Goal: Task Accomplishment & Management: Manage account settings

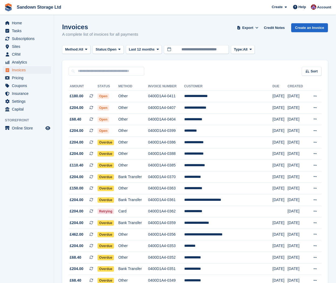
scroll to position [6, 0]
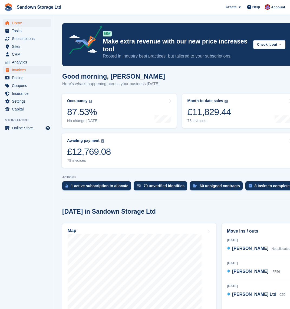
click at [34, 71] on span "Invoices" at bounding box center [28, 70] width 32 height 8
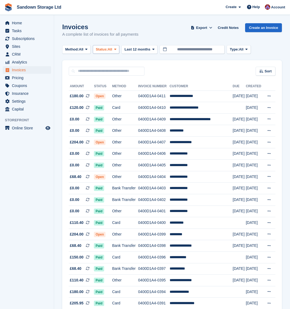
click at [108, 51] on span "Status:" at bounding box center [102, 49] width 12 height 5
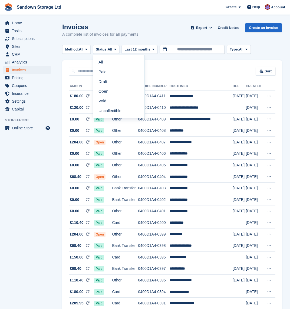
click at [108, 90] on link "Open" at bounding box center [118, 91] width 47 height 10
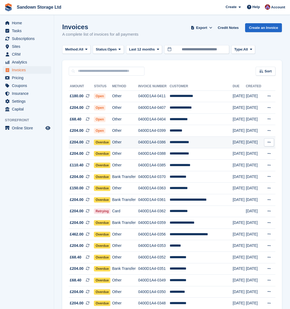
click at [135, 146] on td "Other" at bounding box center [125, 143] width 26 height 12
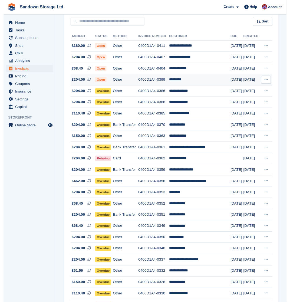
scroll to position [58, 0]
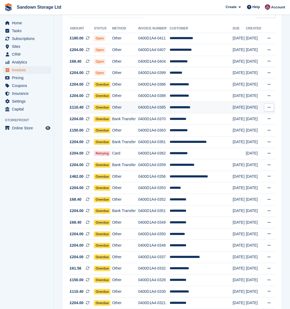
click at [211, 112] on td "**********" at bounding box center [200, 108] width 63 height 12
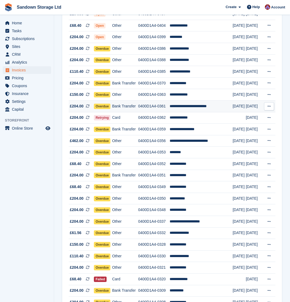
scroll to position [98, 0]
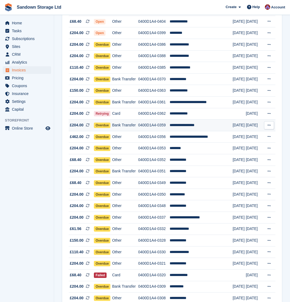
click at [218, 131] on td "**********" at bounding box center [200, 125] width 63 height 12
click at [201, 141] on td "**********" at bounding box center [200, 137] width 63 height 12
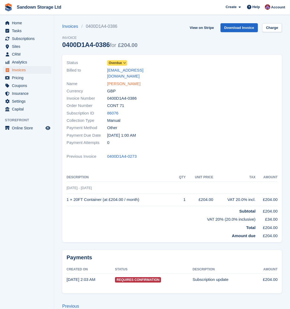
click at [117, 81] on link "Shelley Ozturk" at bounding box center [123, 84] width 33 height 6
click at [124, 81] on link "Venetia Fillery" at bounding box center [123, 84] width 33 height 6
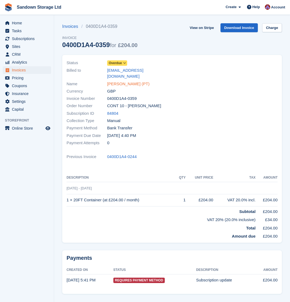
click at [133, 81] on link "[PERSON_NAME] (PT)" at bounding box center [128, 84] width 42 height 6
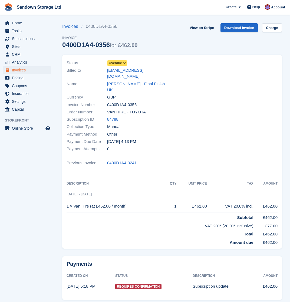
click at [126, 63] on icon at bounding box center [124, 62] width 3 height 3
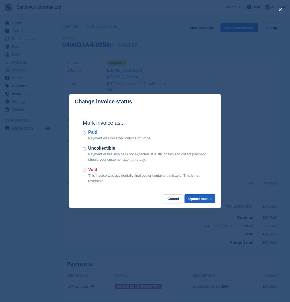
drag, startPoint x: 212, startPoint y: 199, endPoint x: 215, endPoint y: 199, distance: 2.8
click at [212, 199] on button "Update status" at bounding box center [199, 198] width 31 height 9
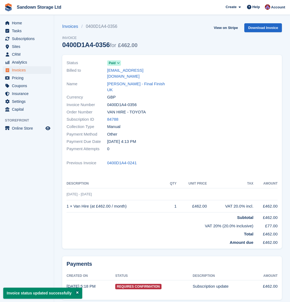
click at [31, 71] on span "Invoices" at bounding box center [28, 70] width 32 height 8
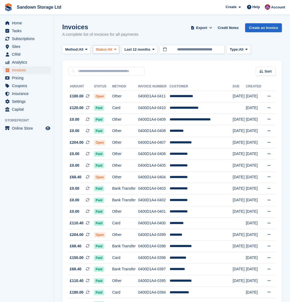
click at [112, 52] on button "Status: All" at bounding box center [106, 49] width 26 height 9
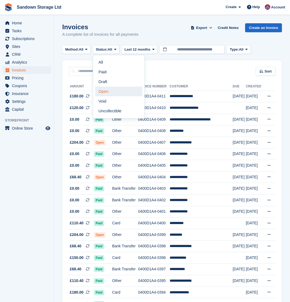
click at [114, 89] on link "Open" at bounding box center [118, 91] width 47 height 10
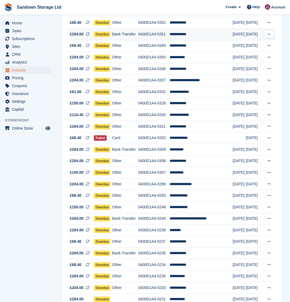
scroll to position [224, 0]
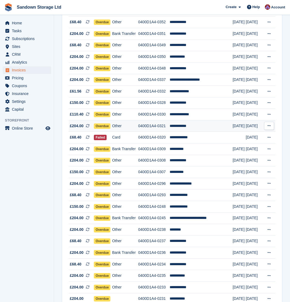
click at [205, 132] on td "**********" at bounding box center [200, 126] width 63 height 12
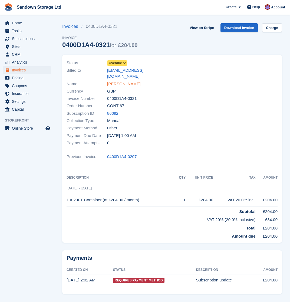
click at [121, 81] on link "[PERSON_NAME]" at bounding box center [123, 84] width 33 height 6
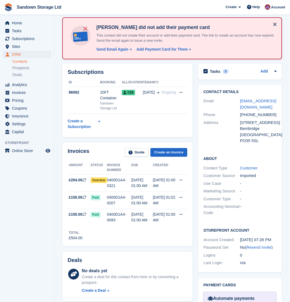
scroll to position [26, 0]
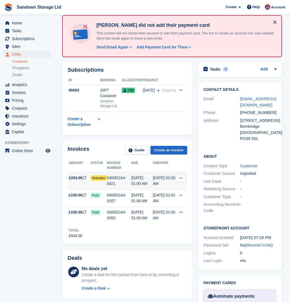
click at [82, 180] on span "£204.00" at bounding box center [76, 178] width 14 height 6
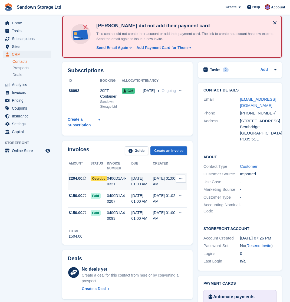
click at [128, 183] on div "0400D1A4-0321" at bounding box center [119, 180] width 24 height 11
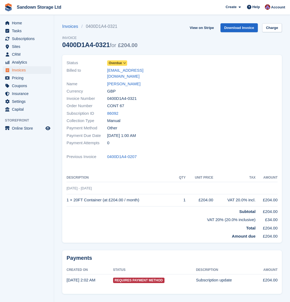
click at [121, 61] on span "Overdue" at bounding box center [115, 63] width 13 height 5
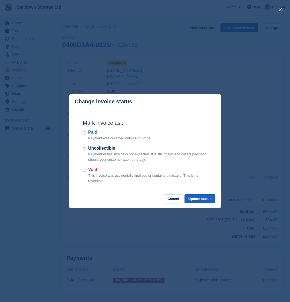
click at [194, 195] on button "Update status" at bounding box center [199, 198] width 31 height 9
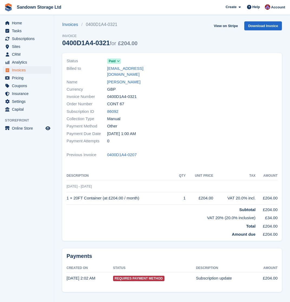
scroll to position [2, 0]
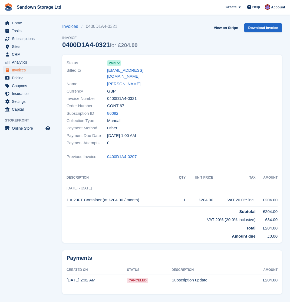
click at [113, 64] on span "Paid" at bounding box center [112, 63] width 7 height 5
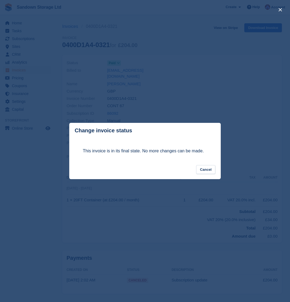
click at [205, 169] on button "Cancel" at bounding box center [205, 169] width 19 height 9
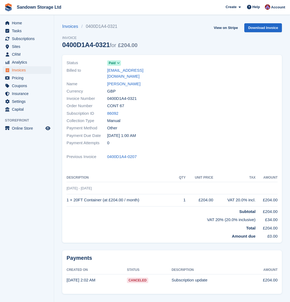
click at [114, 63] on span "Paid" at bounding box center [112, 63] width 7 height 5
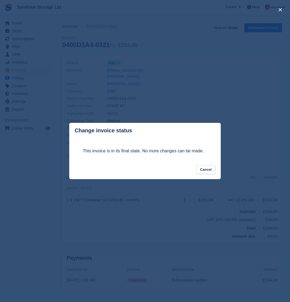
click at [207, 172] on button "Cancel" at bounding box center [205, 169] width 19 height 9
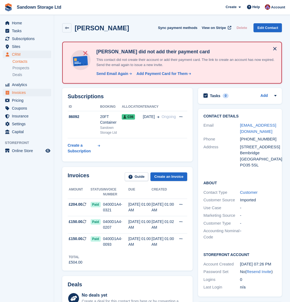
click at [16, 92] on span "Invoices" at bounding box center [28, 93] width 32 height 8
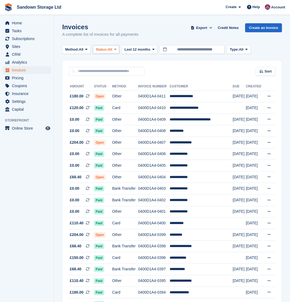
click at [114, 52] on button "Status: All" at bounding box center [106, 49] width 26 height 9
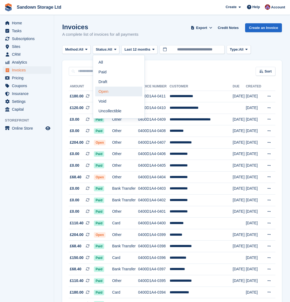
click at [123, 89] on link "Open" at bounding box center [118, 91] width 47 height 10
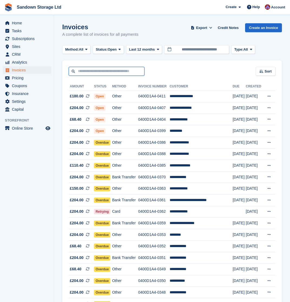
click at [102, 74] on input "text" at bounding box center [107, 71] width 76 height 9
type input "****"
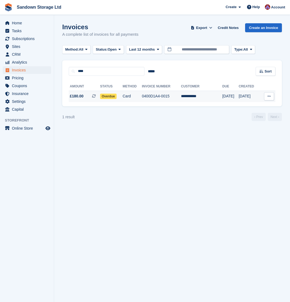
click at [142, 97] on td "Card" at bounding box center [131, 96] width 19 height 11
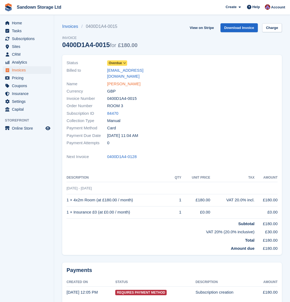
click at [117, 81] on link "[PERSON_NAME]" at bounding box center [123, 84] width 33 height 6
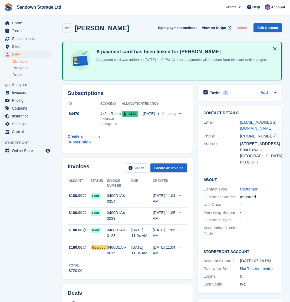
click at [65, 26] on icon at bounding box center [67, 28] width 4 height 4
